Goal: Check status: Check status

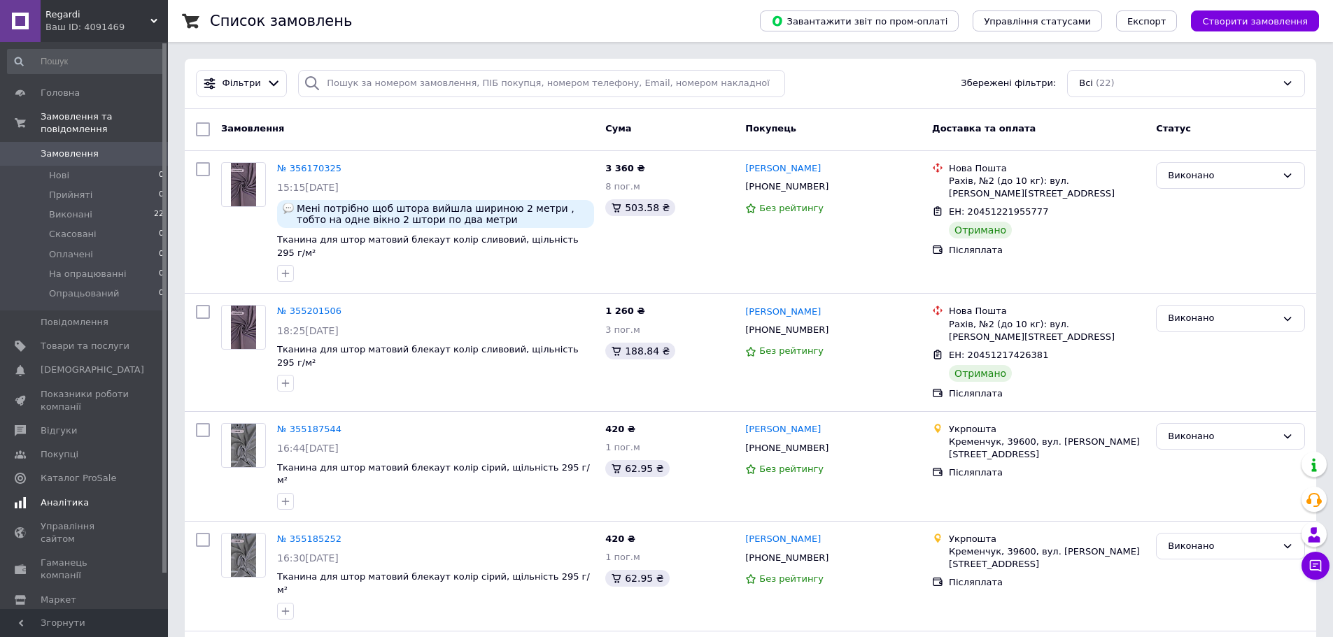
click at [66, 497] on span "Аналітика" at bounding box center [65, 503] width 48 height 13
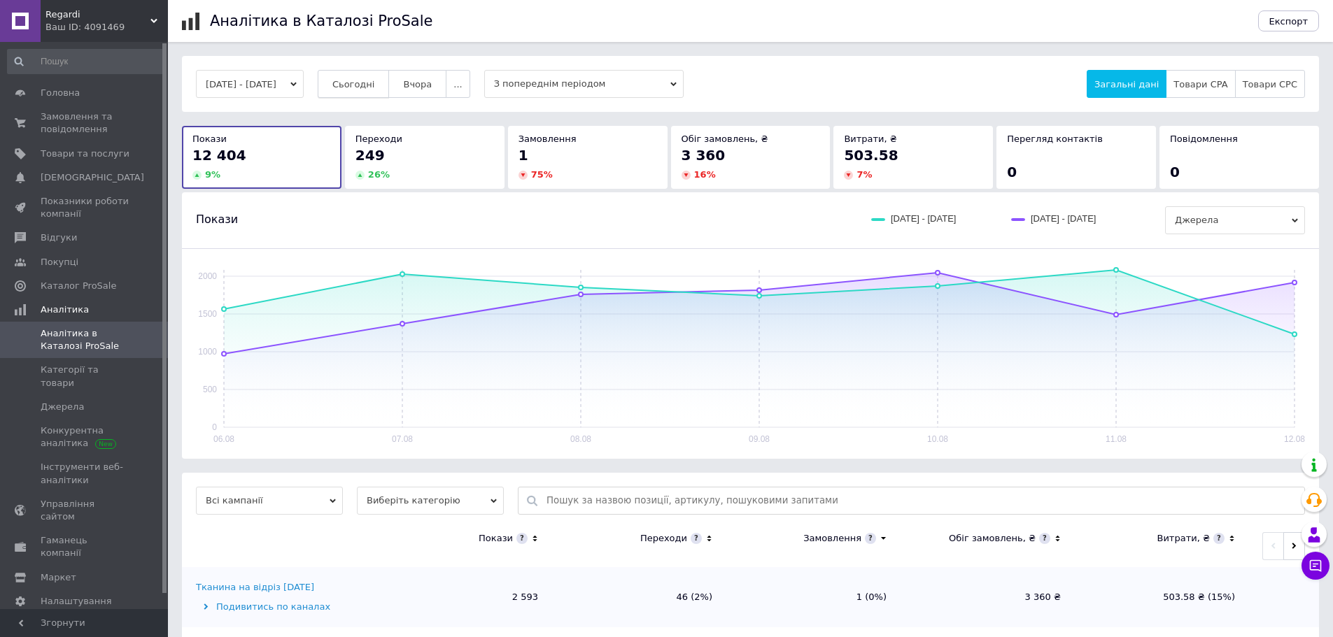
click at [375, 89] on span "Сьогодні" at bounding box center [353, 84] width 43 height 10
